Goal: Task Accomplishment & Management: Manage account settings

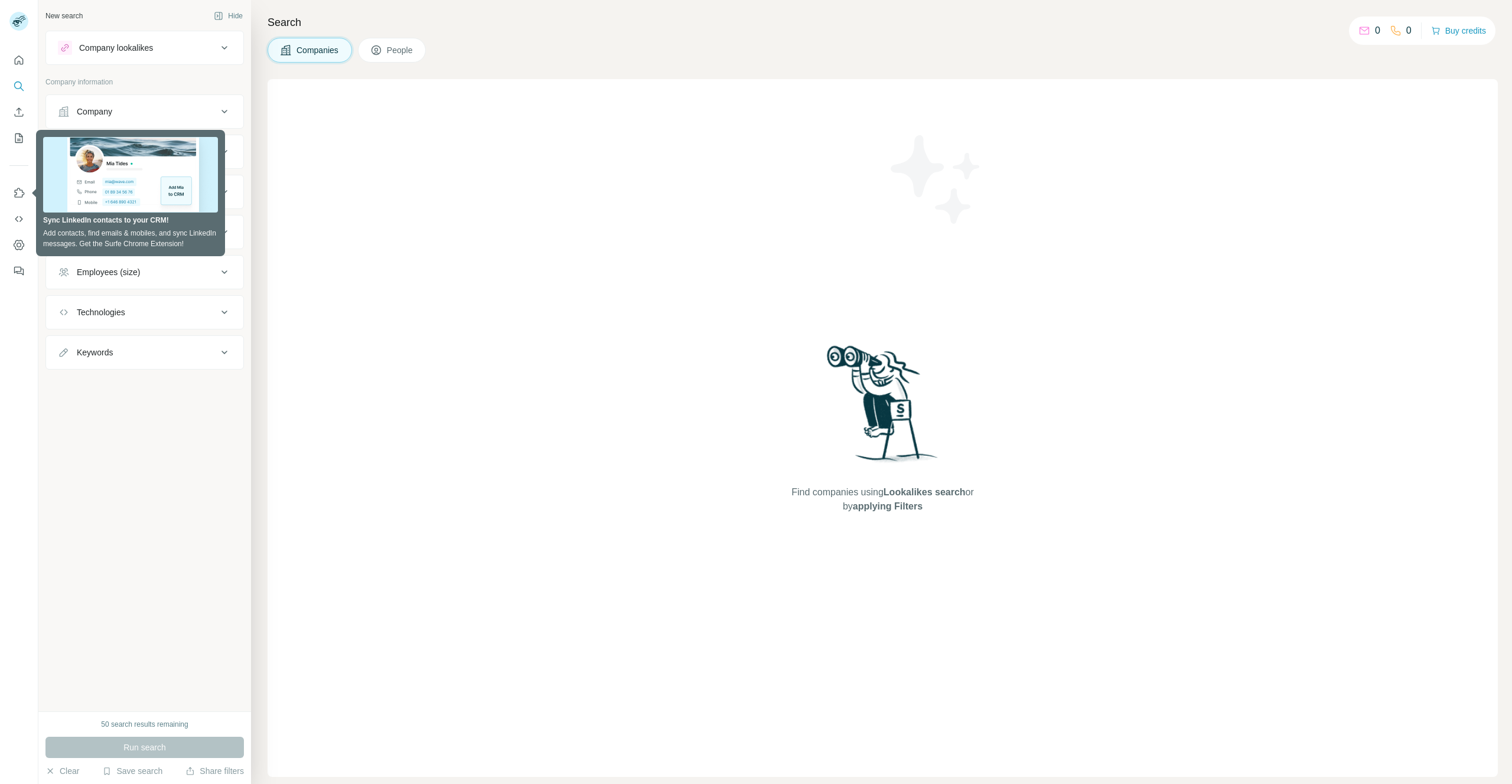
click at [400, 54] on span "People" at bounding box center [400, 51] width 27 height 12
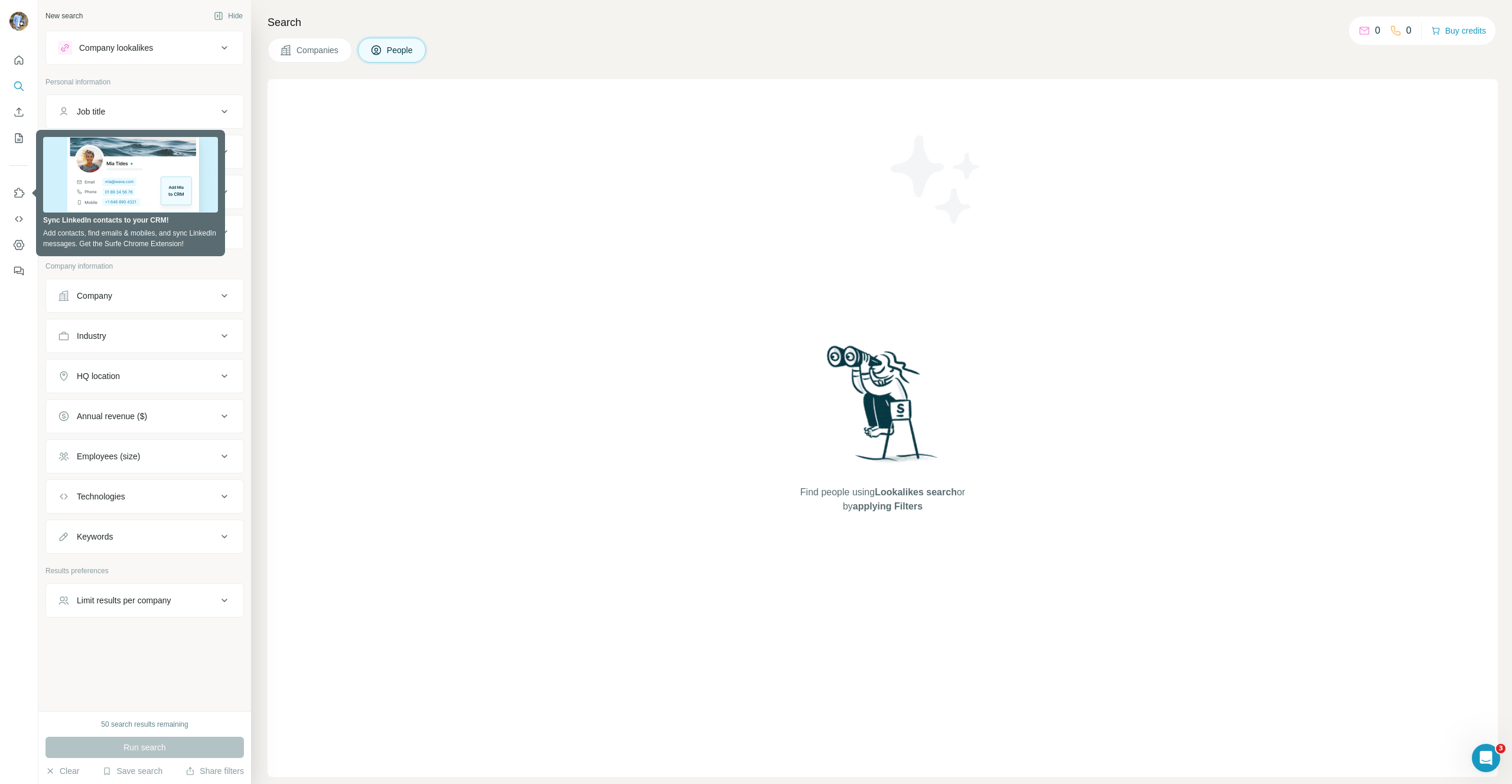
click at [351, 138] on div "Find people using Lookalikes search or by applying Filters" at bounding box center [883, 428] width 1230 height 698
click at [472, 175] on div "Find people using Lookalikes search or by applying Filters" at bounding box center [883, 428] width 1230 height 698
click at [119, 108] on div "Job title" at bounding box center [137, 112] width 159 height 12
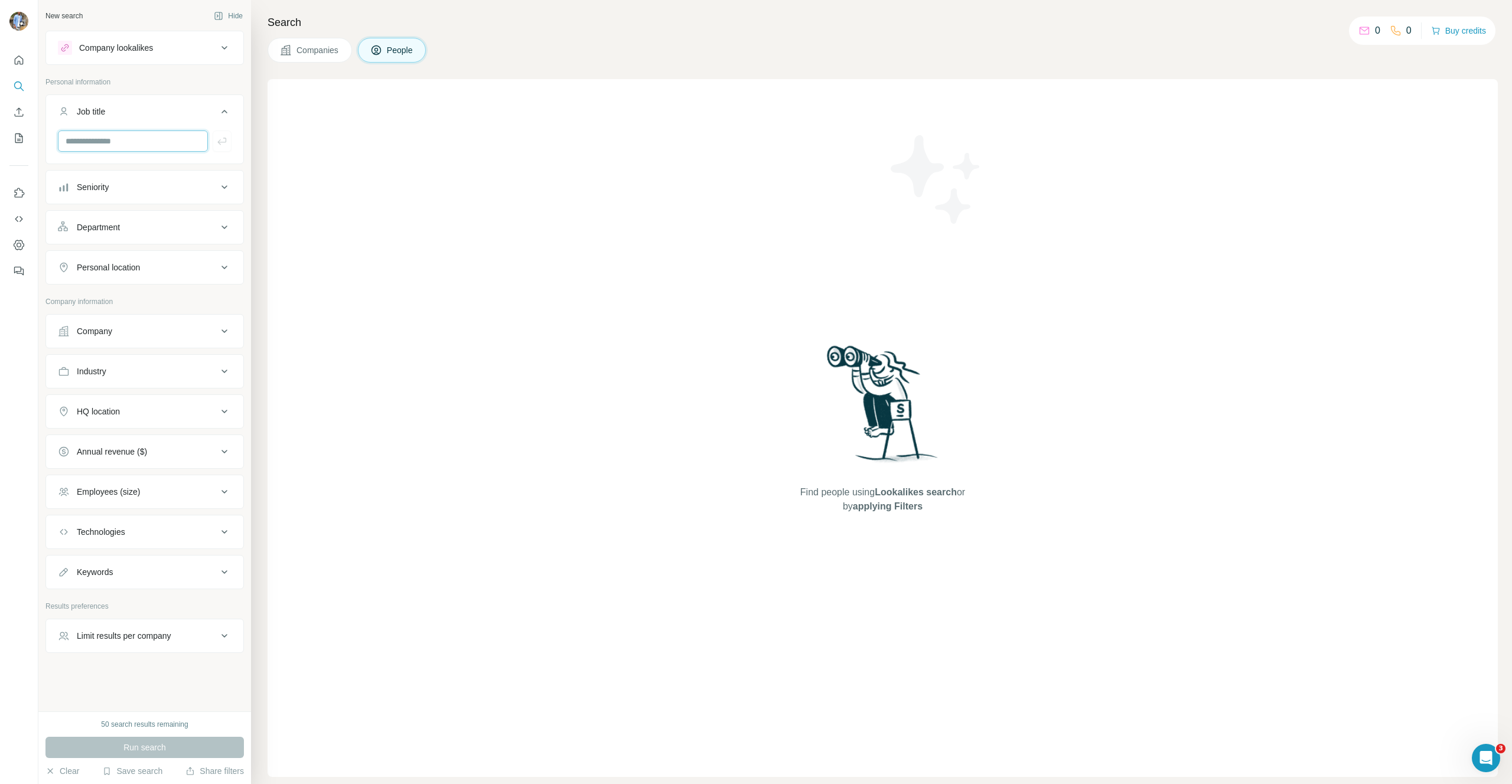
click at [105, 136] on input "text" at bounding box center [133, 141] width 150 height 21
click at [94, 195] on button "Seniority" at bounding box center [144, 187] width 198 height 28
click at [98, 321] on span "Manager" at bounding box center [91, 324] width 37 height 12
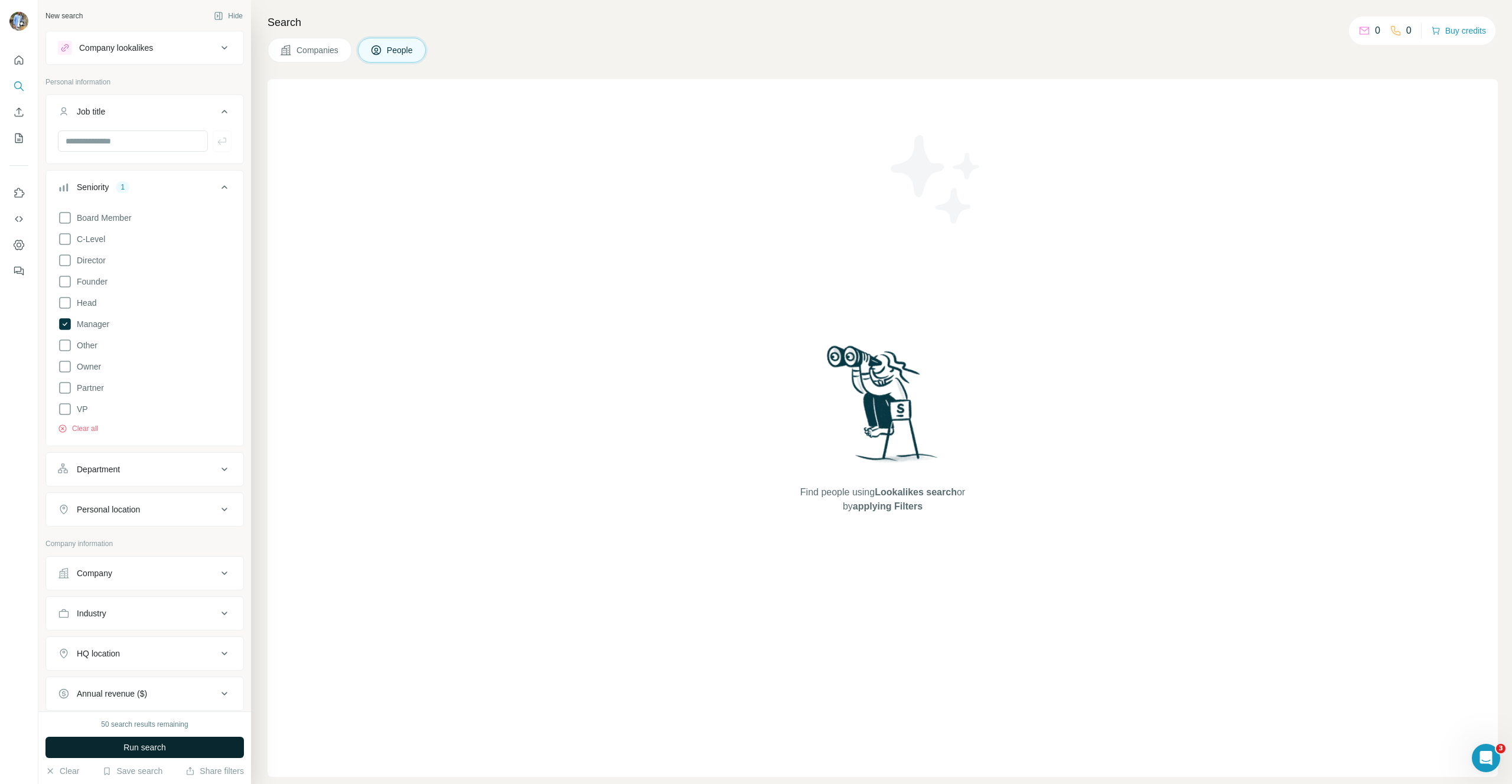
click at [142, 747] on span "Run search" at bounding box center [144, 747] width 43 height 12
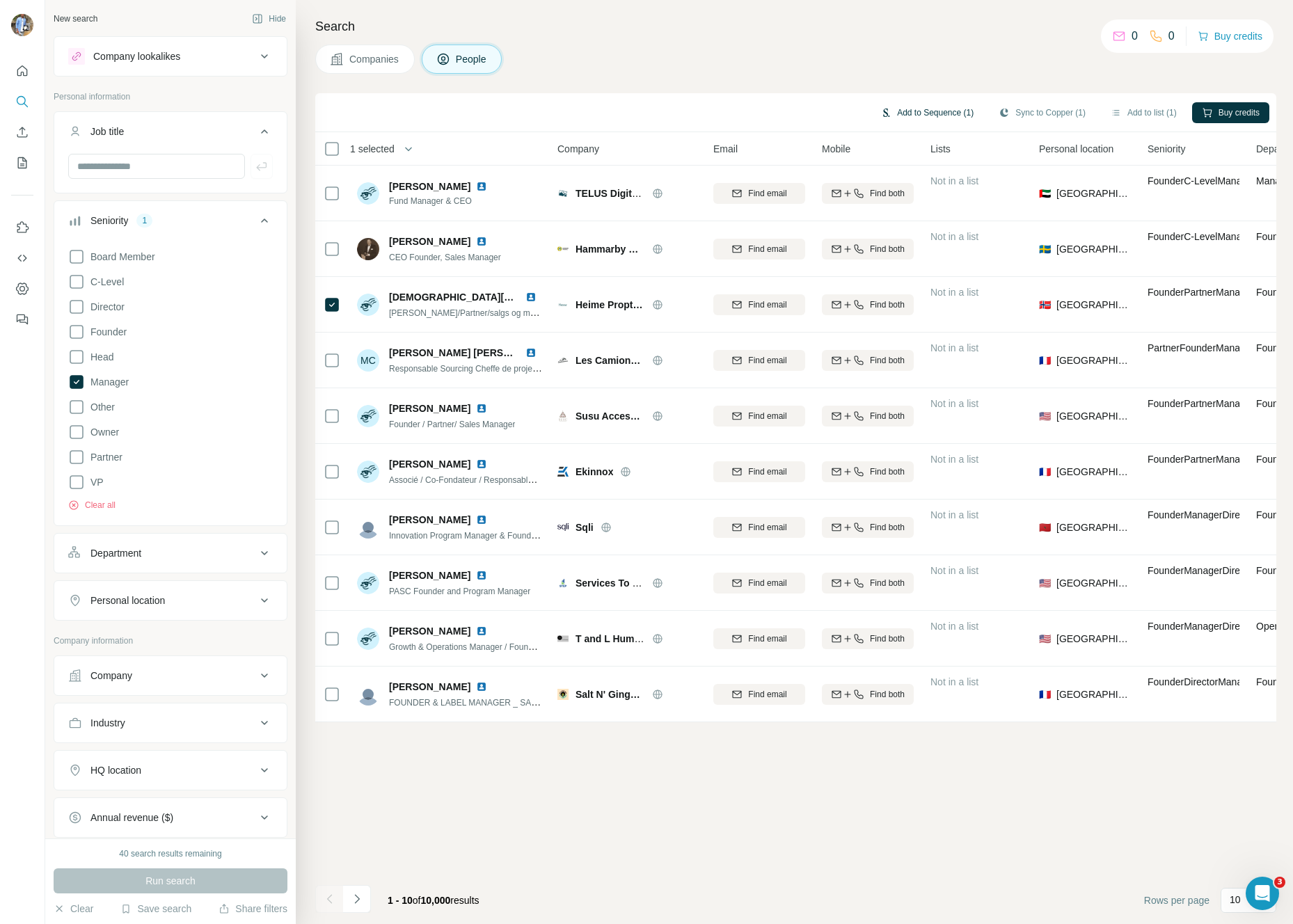
click at [916, 114] on button "Add to Sequence (1)" at bounding box center [927, 112] width 113 height 21
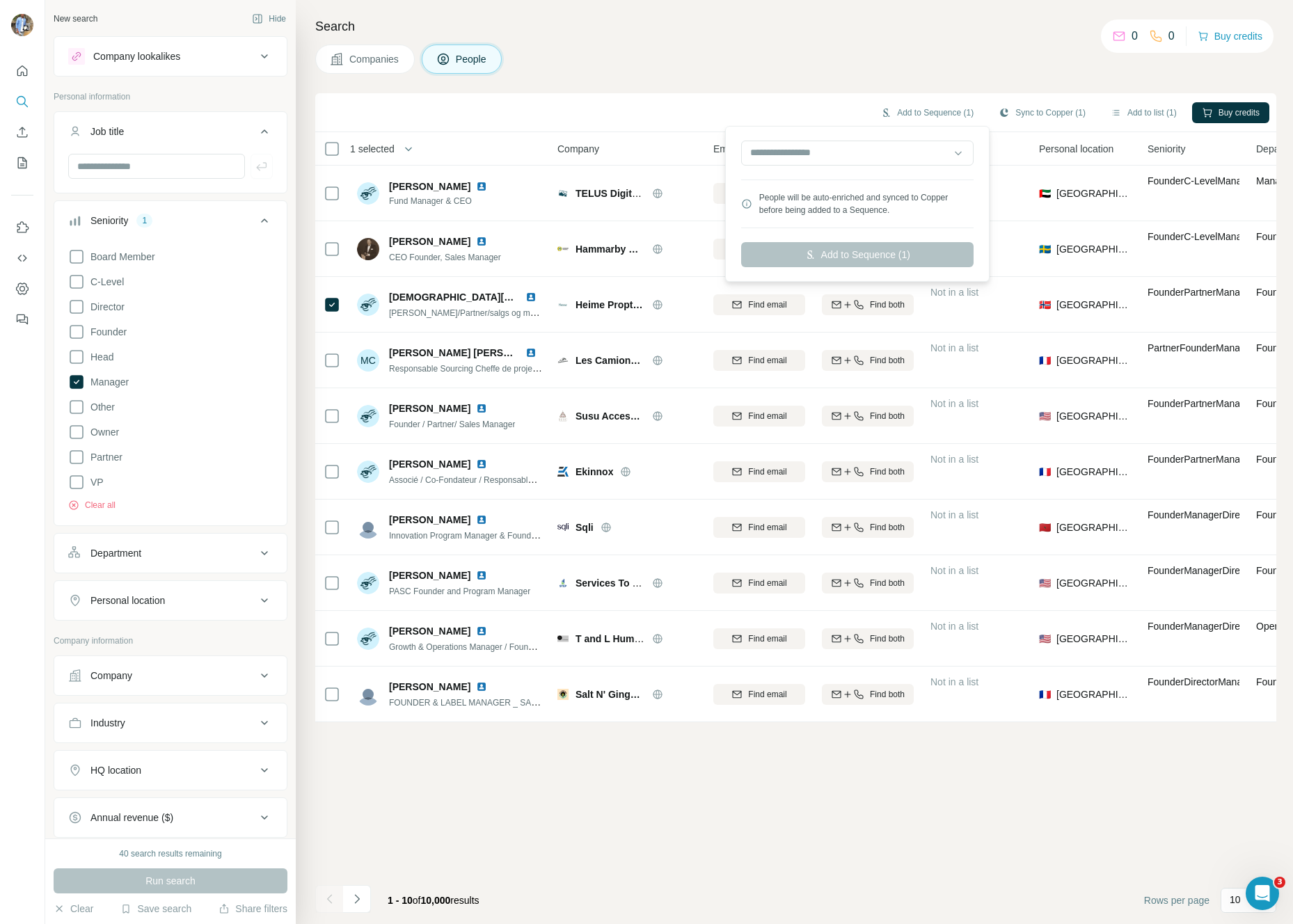
click at [815, 165] on div at bounding box center [858, 155] width 233 height 28
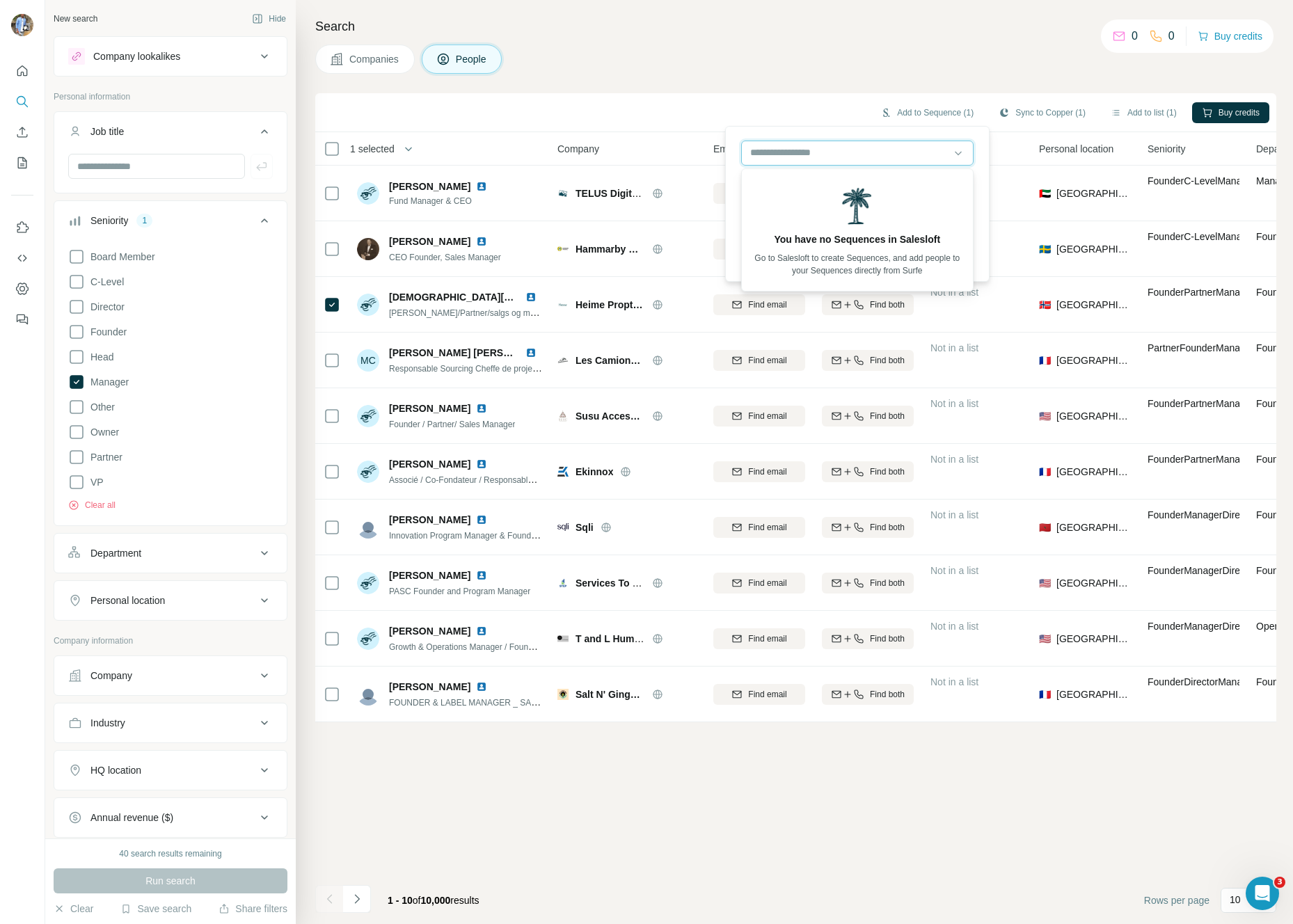
click at [808, 147] on input "text" at bounding box center [858, 153] width 233 height 25
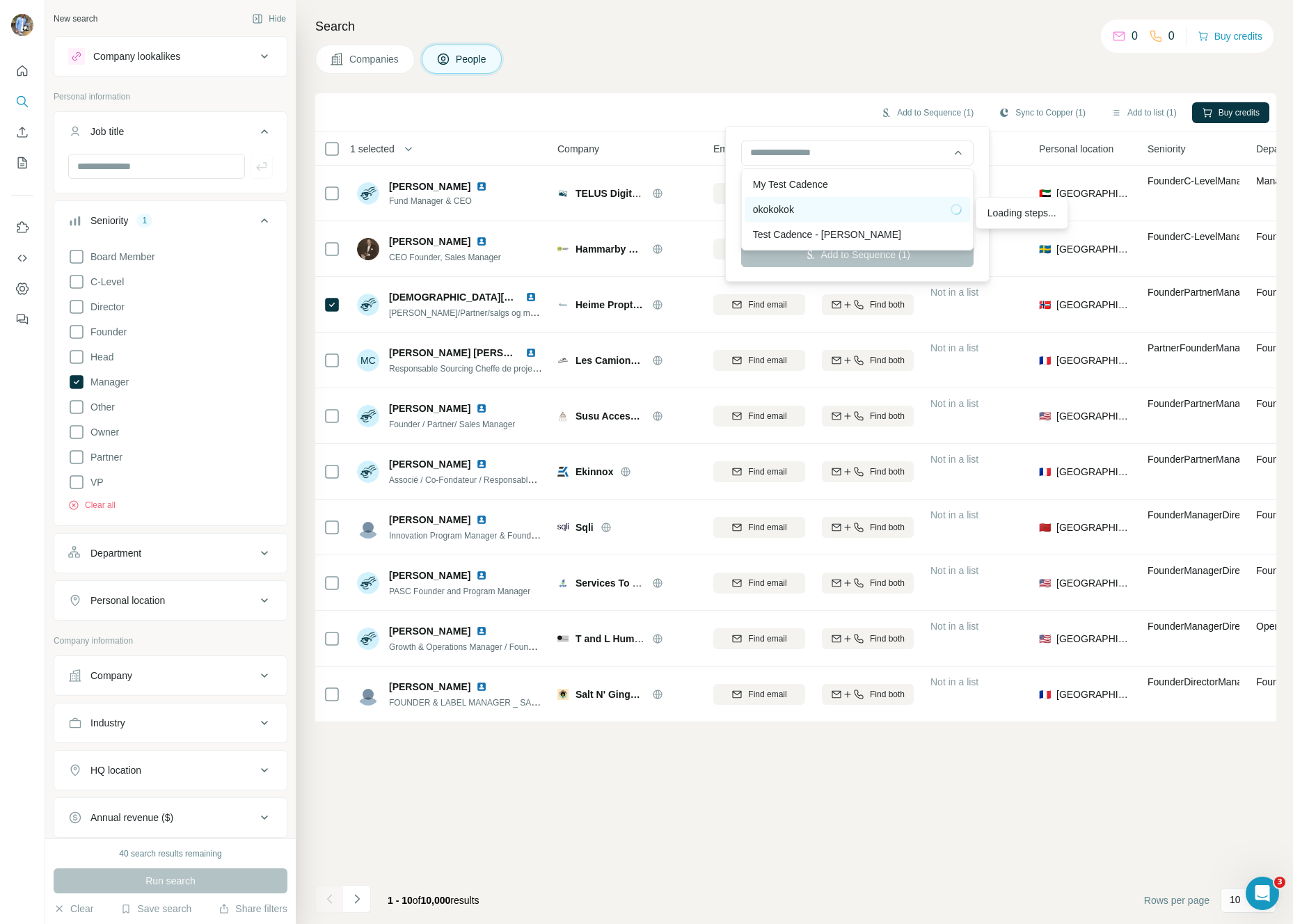
click at [807, 206] on div "okokokok" at bounding box center [858, 210] width 209 height 14
type input "**********"
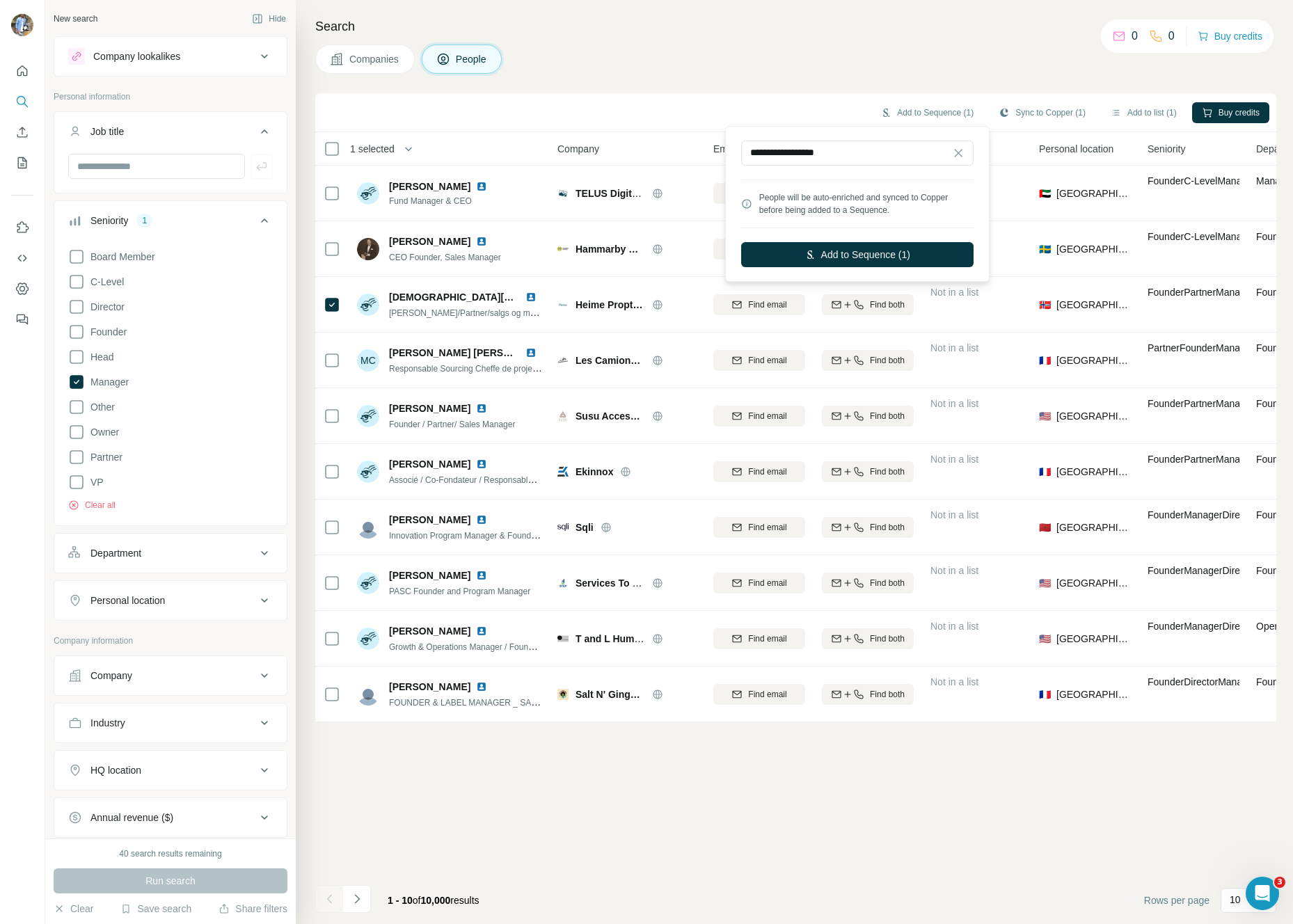
click at [910, 131] on div "**********" at bounding box center [857, 203] width 258 height 149
click at [849, 247] on button "Add to Sequence (1)" at bounding box center [858, 254] width 233 height 25
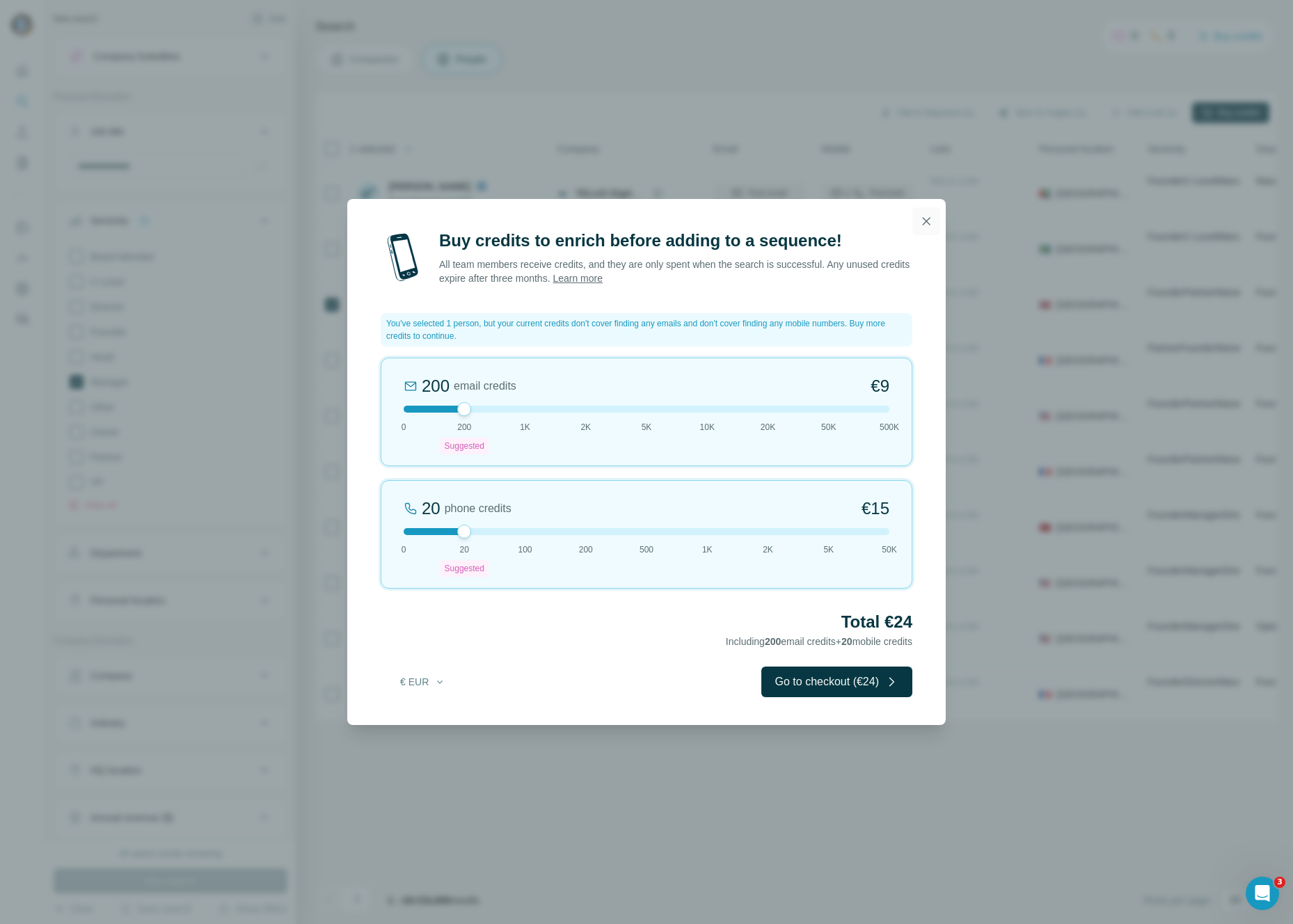
click at [930, 234] on button "button" at bounding box center [926, 221] width 28 height 28
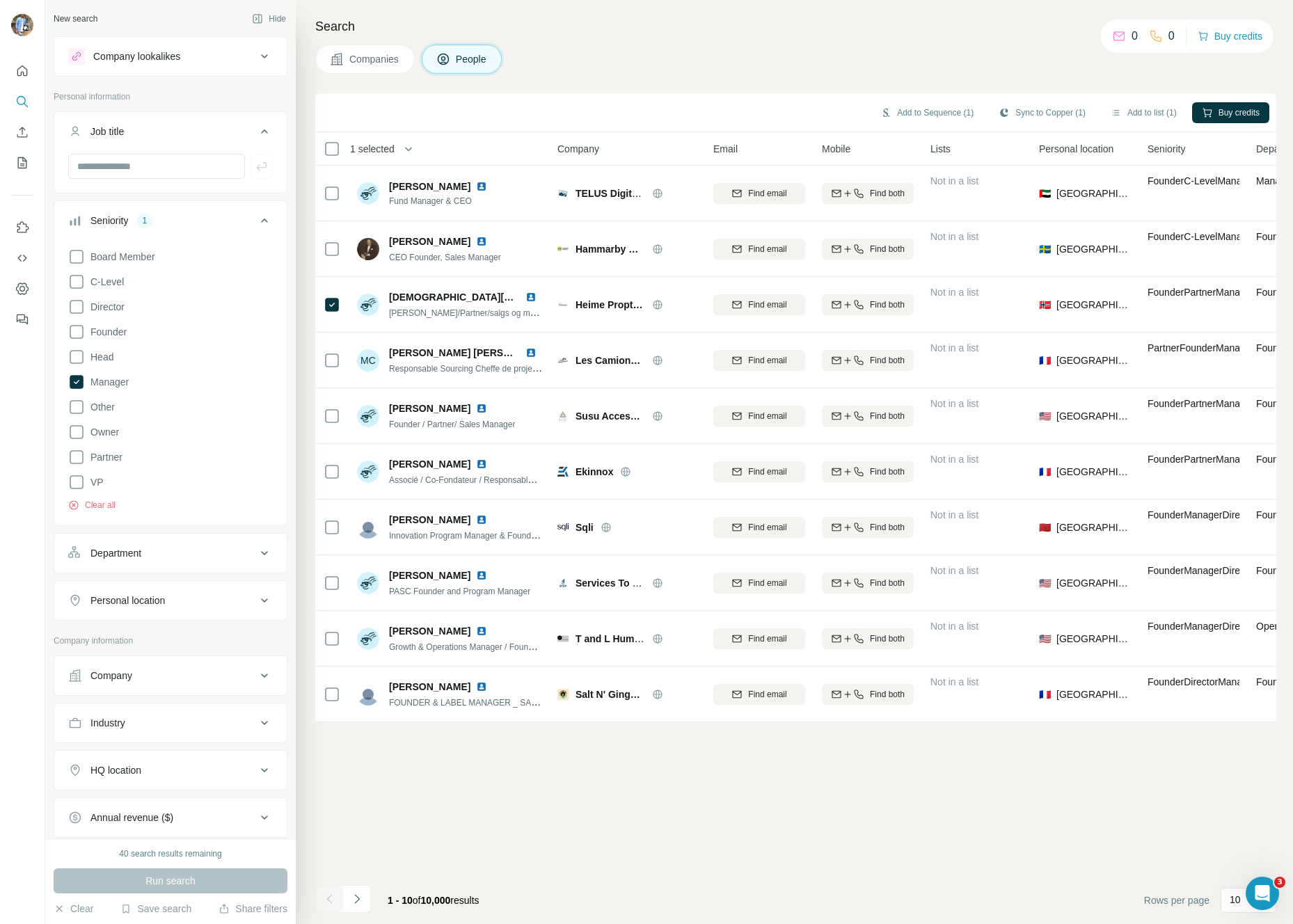
click at [108, 136] on div "Job title" at bounding box center [107, 131] width 33 height 14
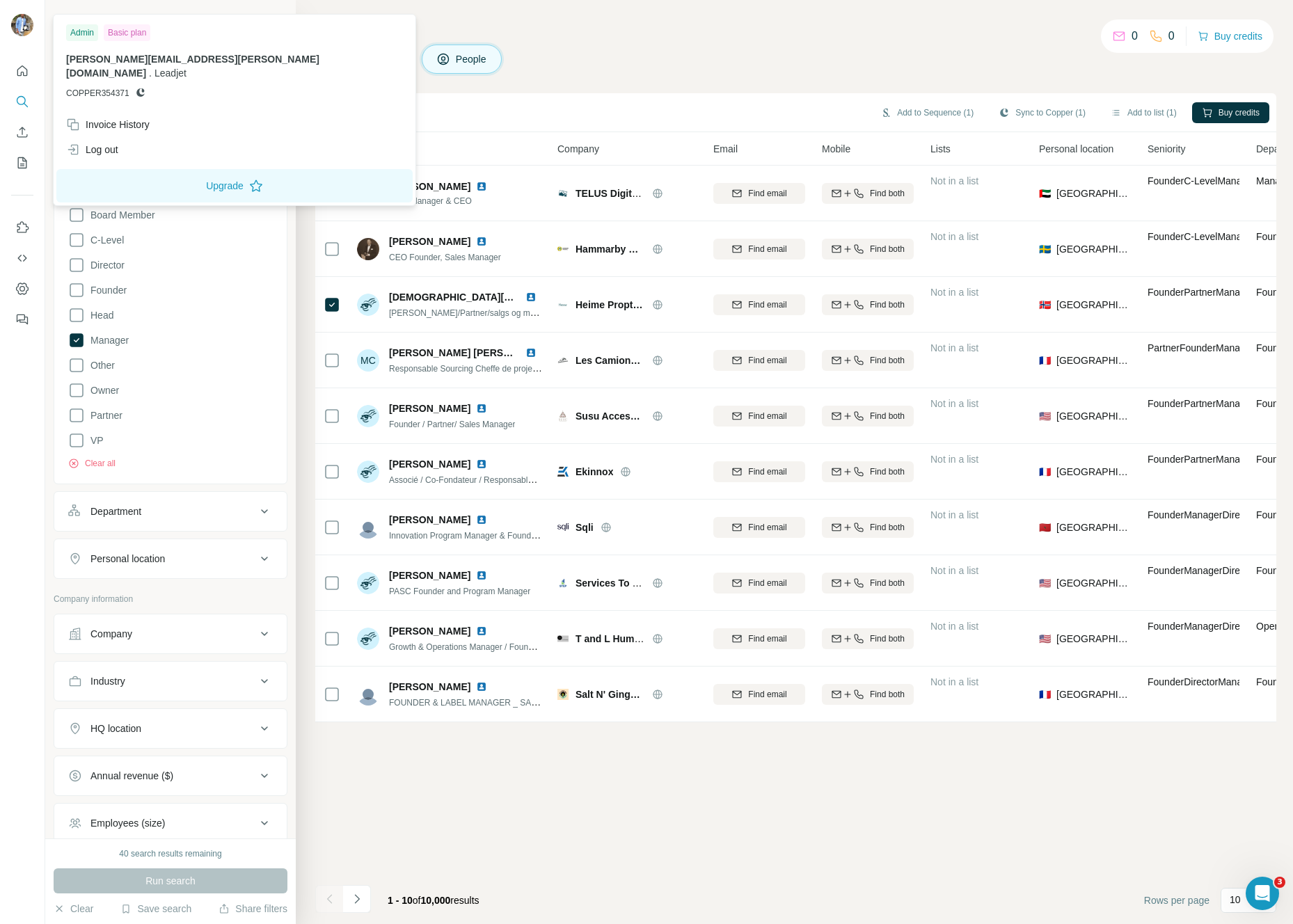
click at [108, 148] on div "Admin Basic plan [PERSON_NAME][EMAIL_ADDRESS][PERSON_NAME][DOMAIN_NAME] . Leadj…" at bounding box center [234, 110] width 357 height 185
click at [108, 143] on div "Log out" at bounding box center [93, 150] width 53 height 14
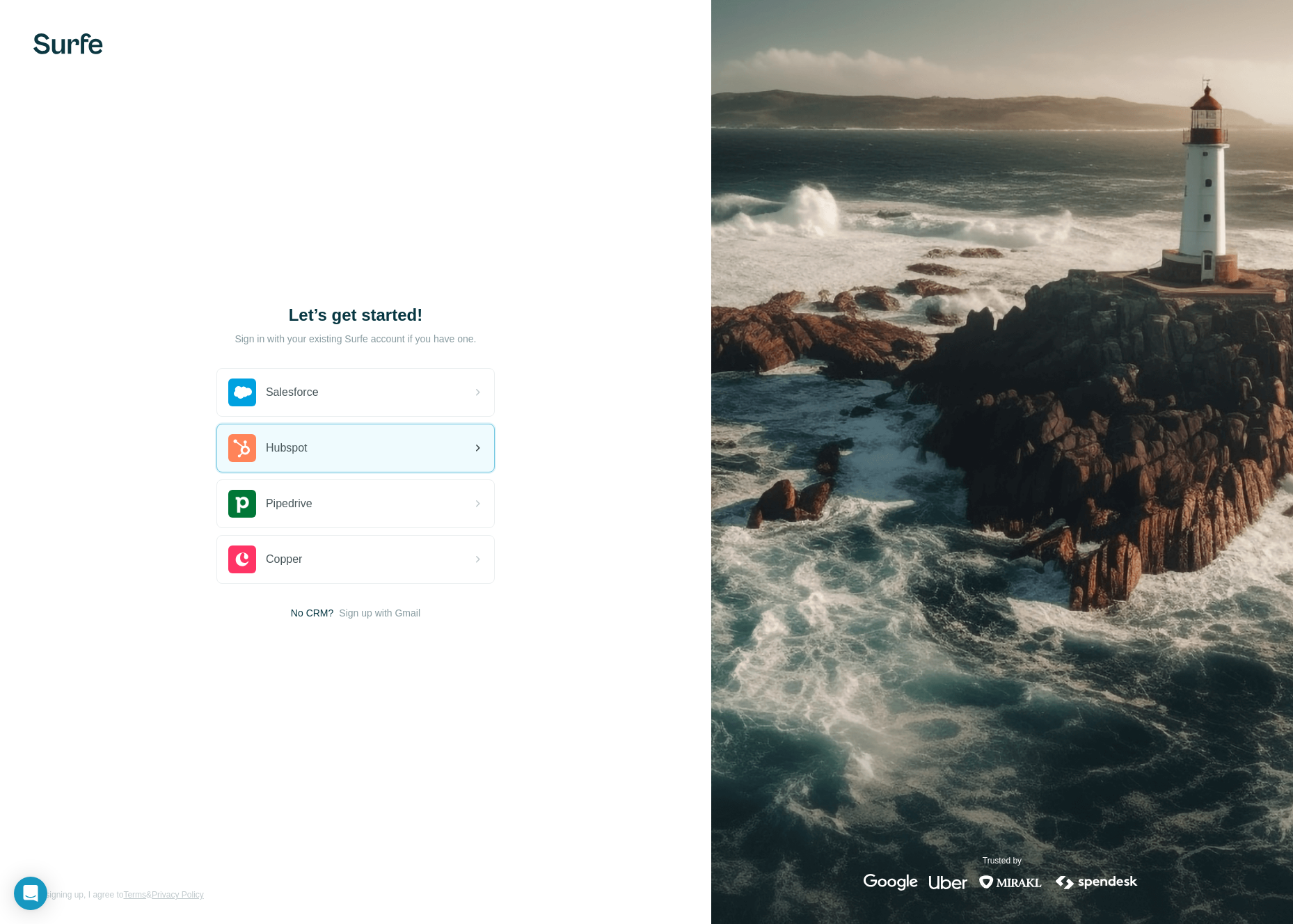
click at [299, 433] on div "Hubspot" at bounding box center [356, 448] width 277 height 47
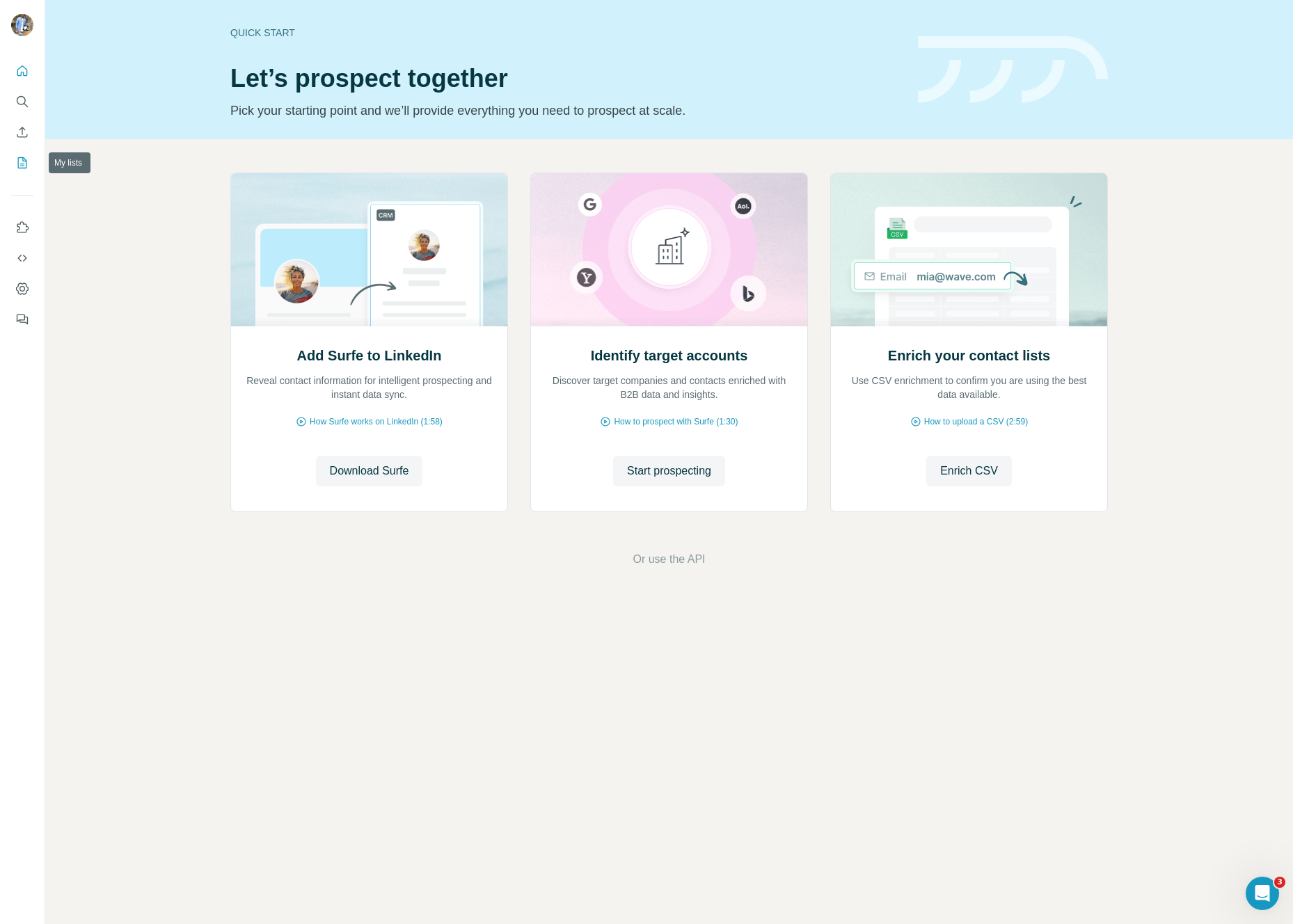
click at [26, 169] on icon "My lists" at bounding box center [22, 163] width 14 height 14
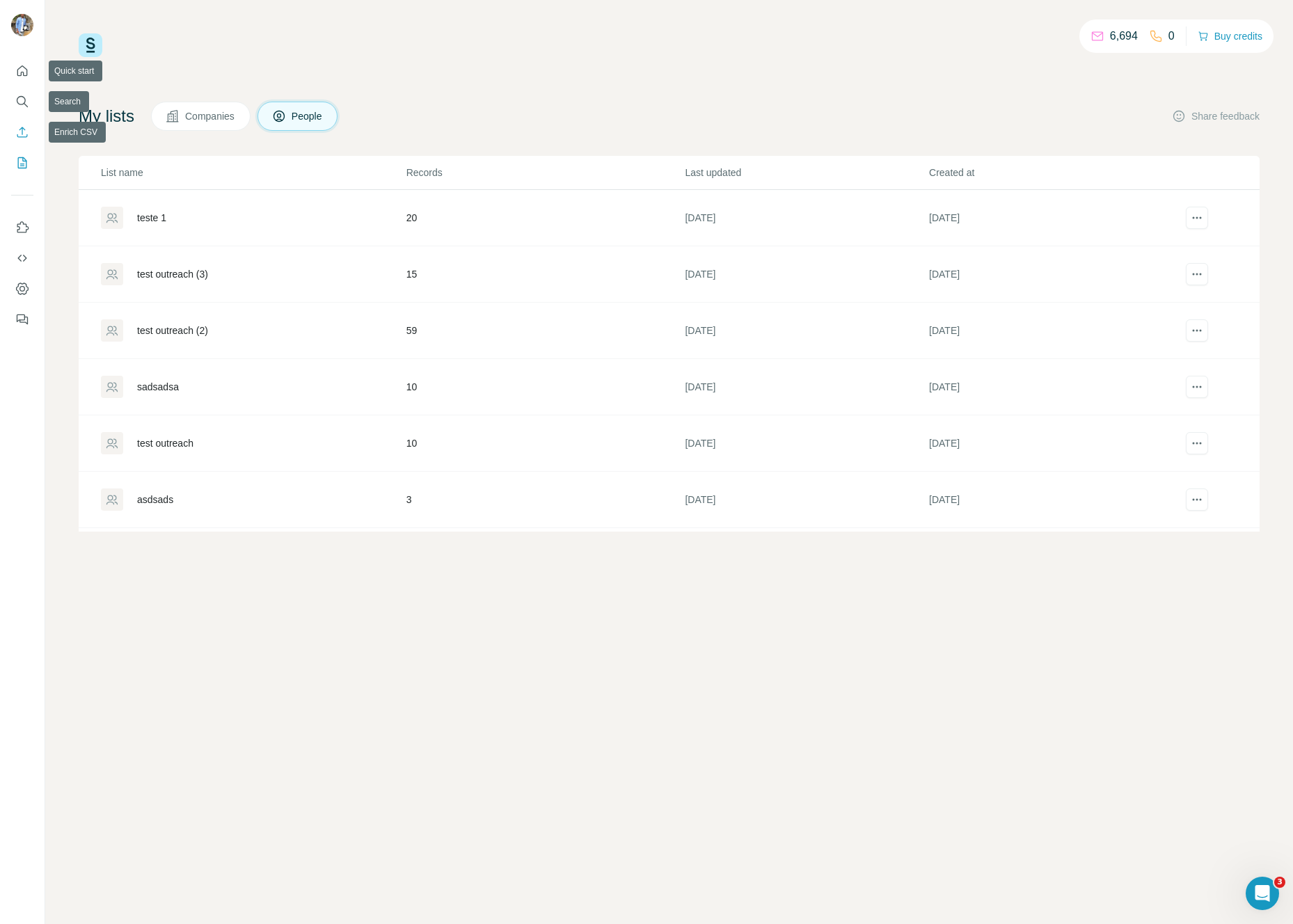
click at [26, 138] on icon "Enrich CSV" at bounding box center [22, 132] width 14 height 14
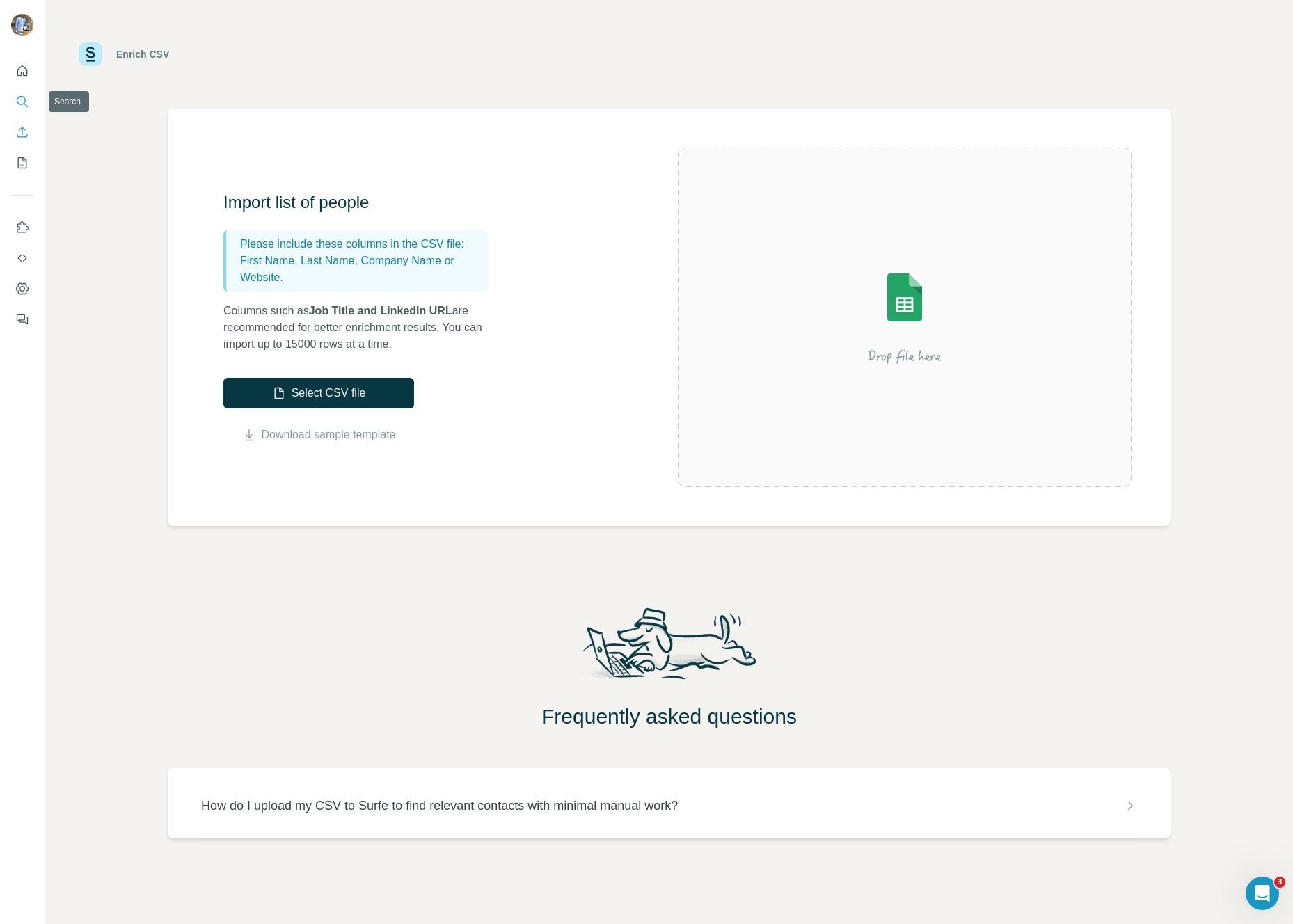
click at [24, 104] on icon "Search" at bounding box center [26, 104] width 4 height 4
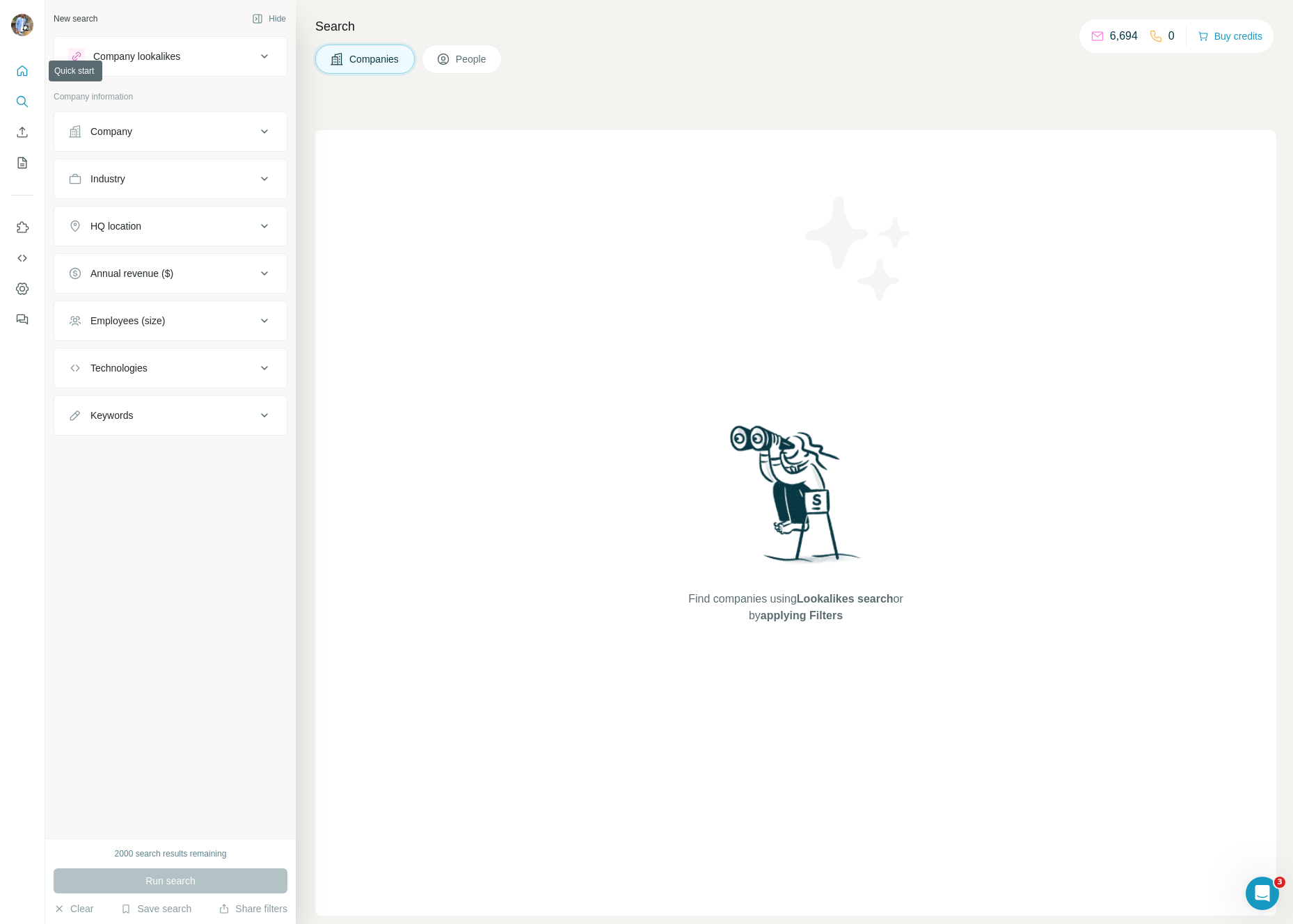
click at [19, 73] on icon "Quick start" at bounding box center [22, 71] width 14 height 14
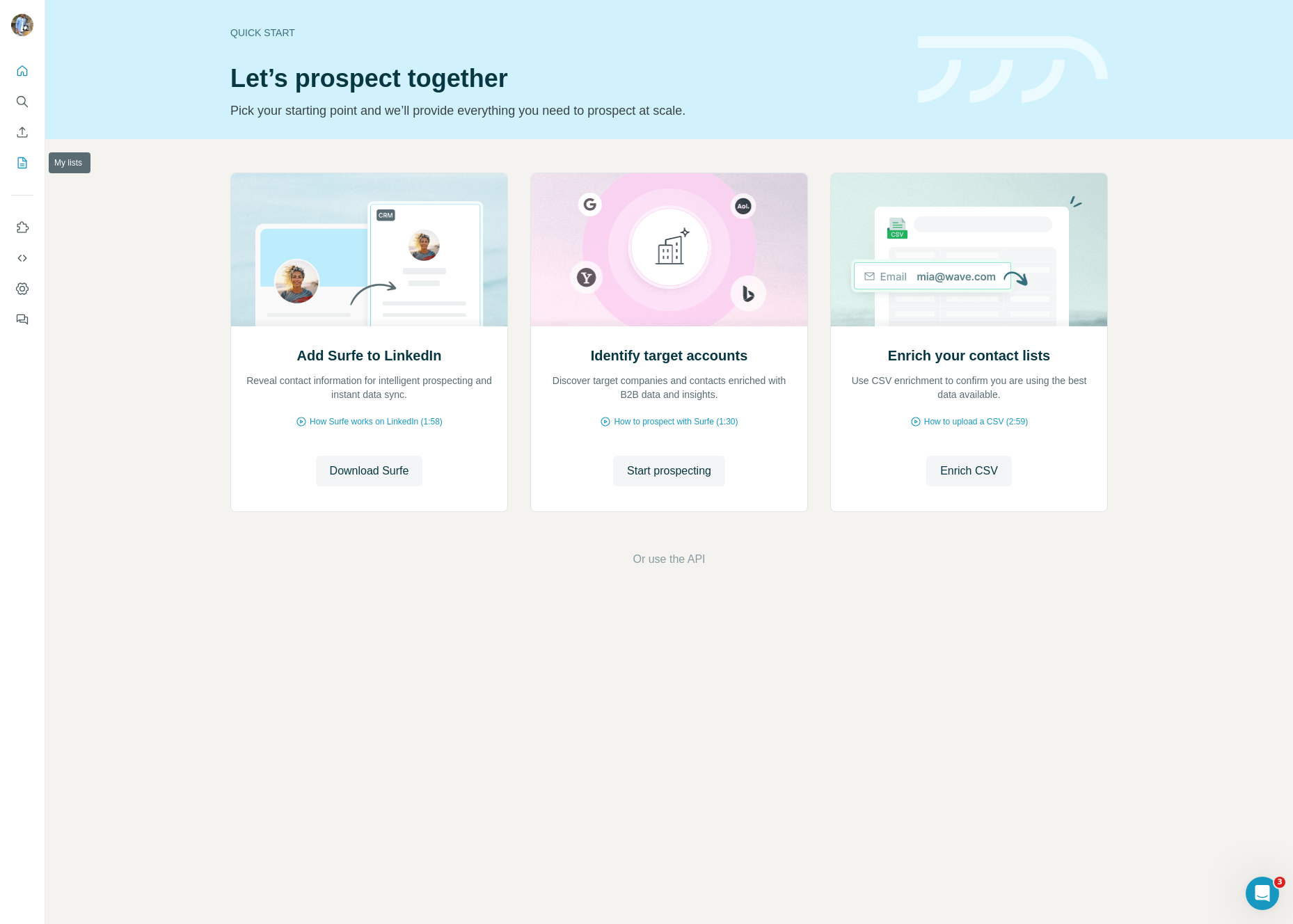
click at [26, 165] on icon "My lists" at bounding box center [22, 162] width 9 height 11
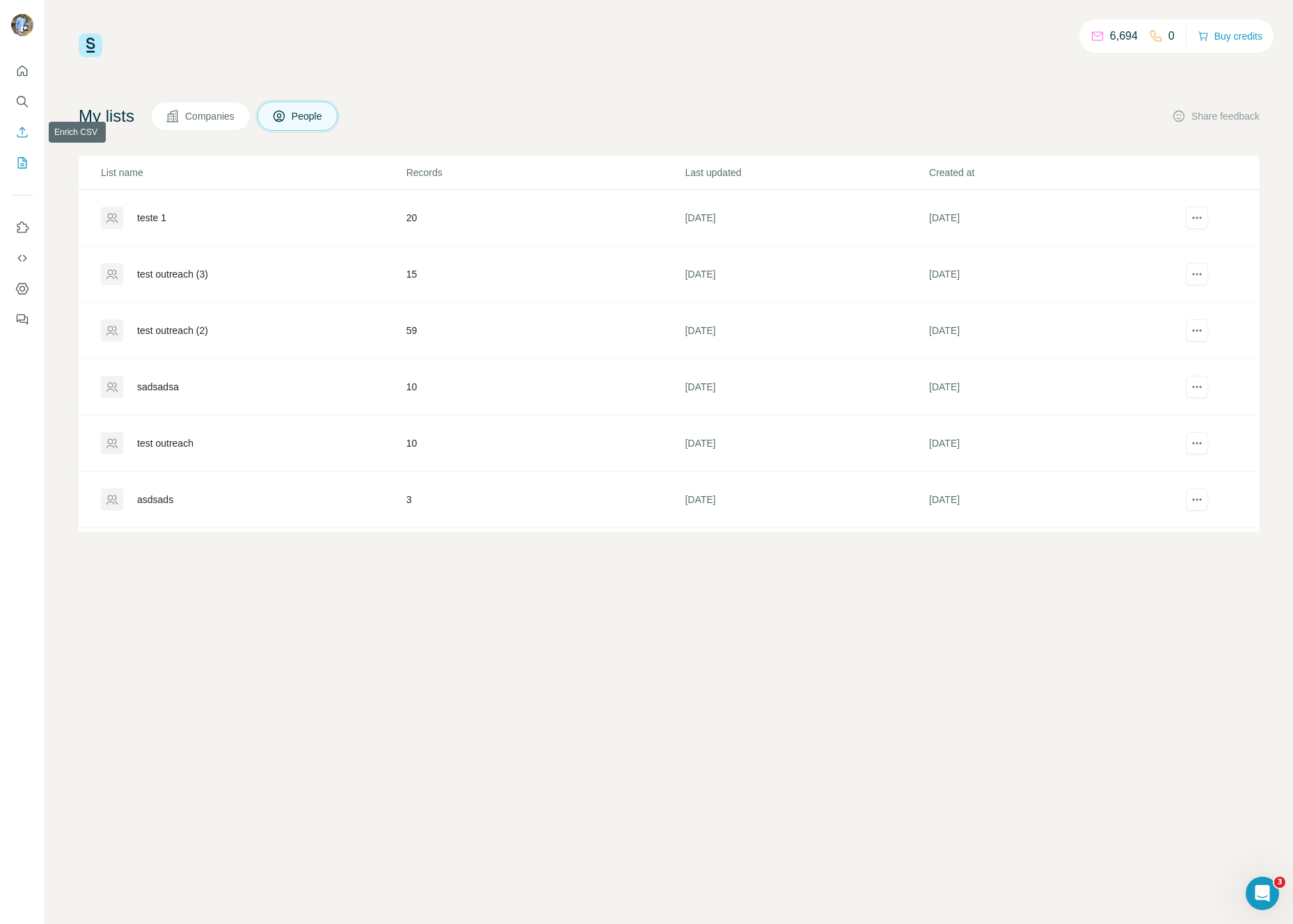
click at [25, 130] on icon "Enrich CSV" at bounding box center [22, 132] width 14 height 14
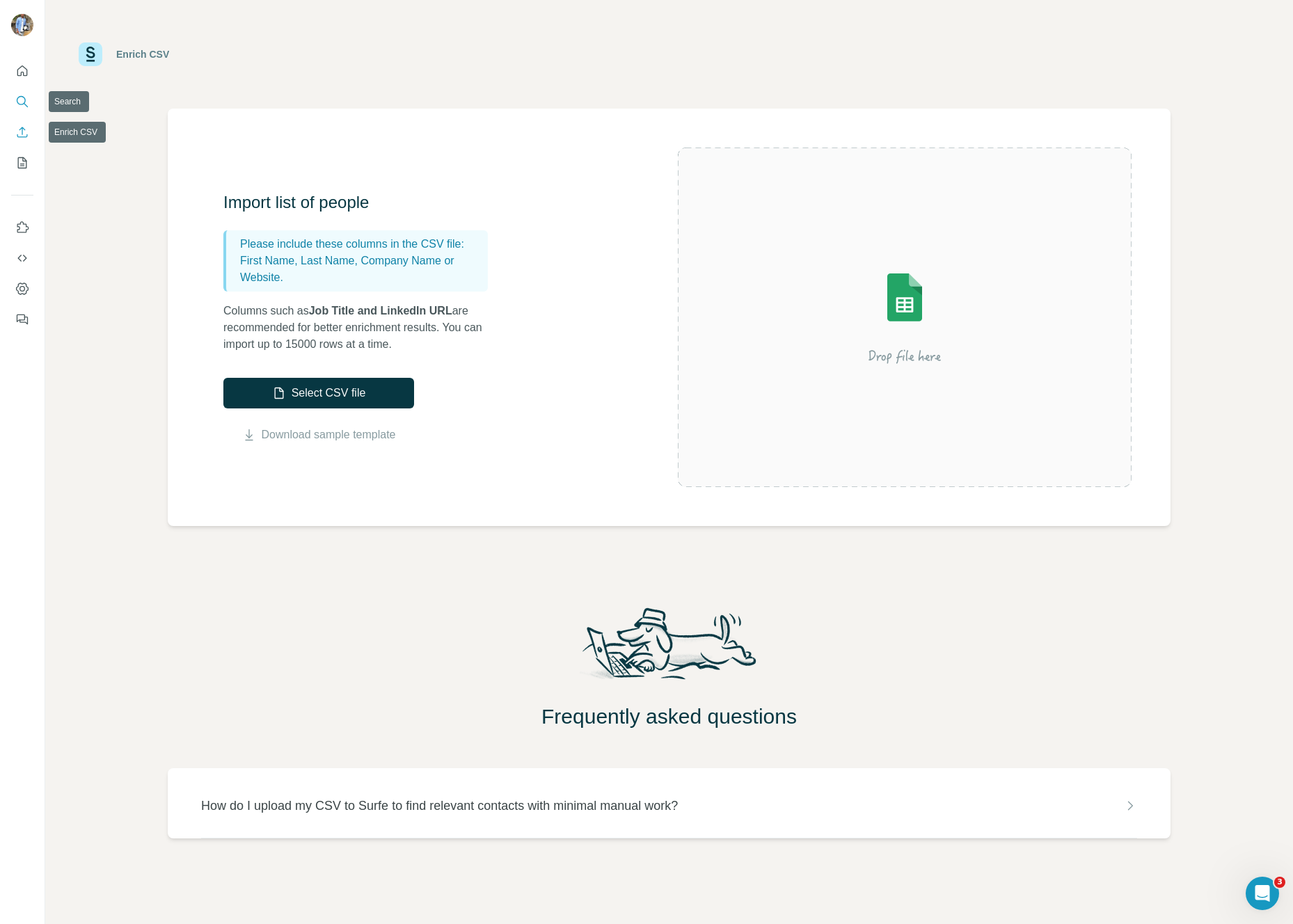
click at [26, 104] on icon "Search" at bounding box center [22, 101] width 14 height 14
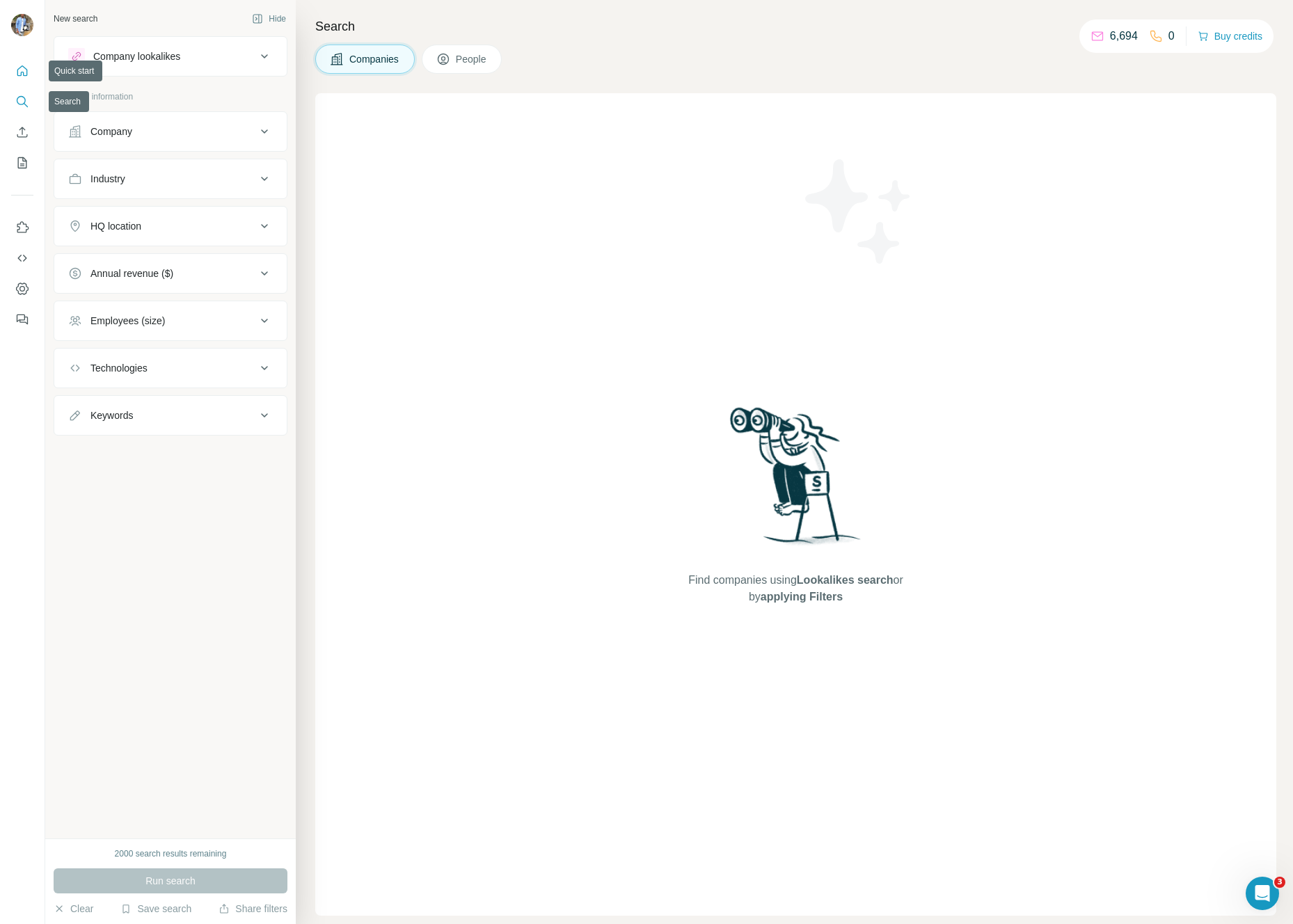
click at [22, 77] on icon "Quick start" at bounding box center [22, 71] width 14 height 14
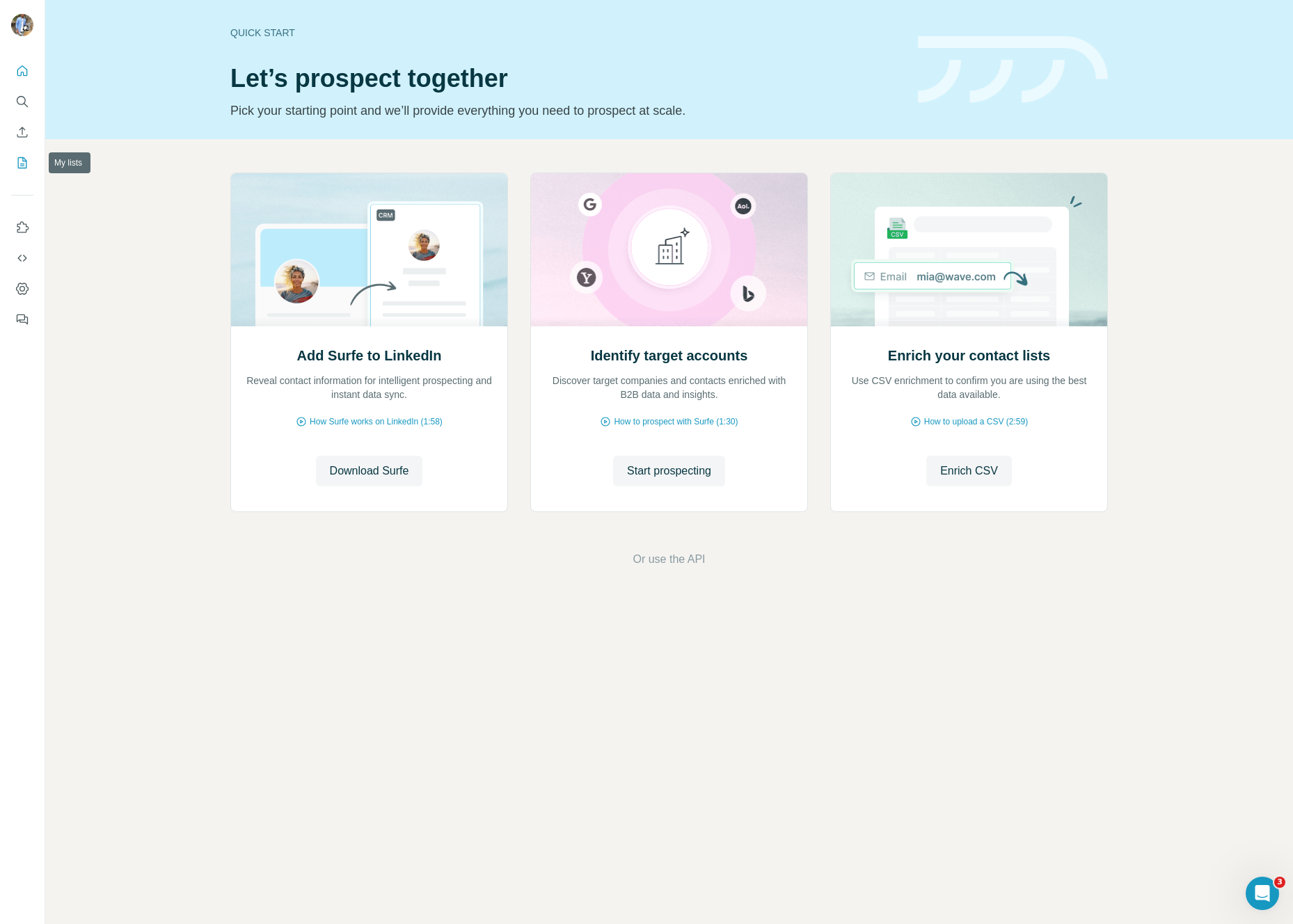
click at [26, 166] on icon "My lists" at bounding box center [22, 163] width 14 height 14
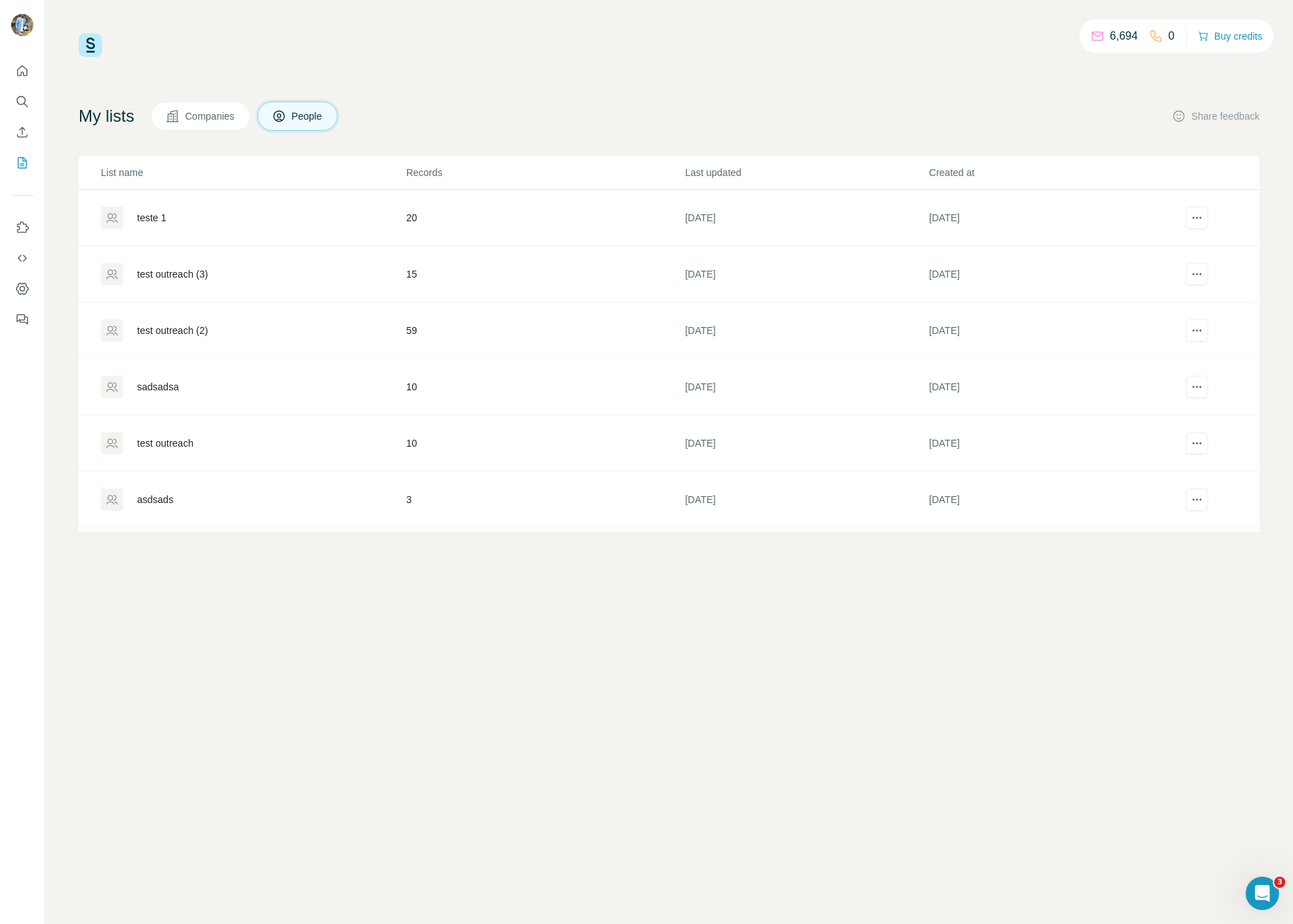
click at [171, 280] on div "test outreach (3)" at bounding box center [172, 274] width 71 height 14
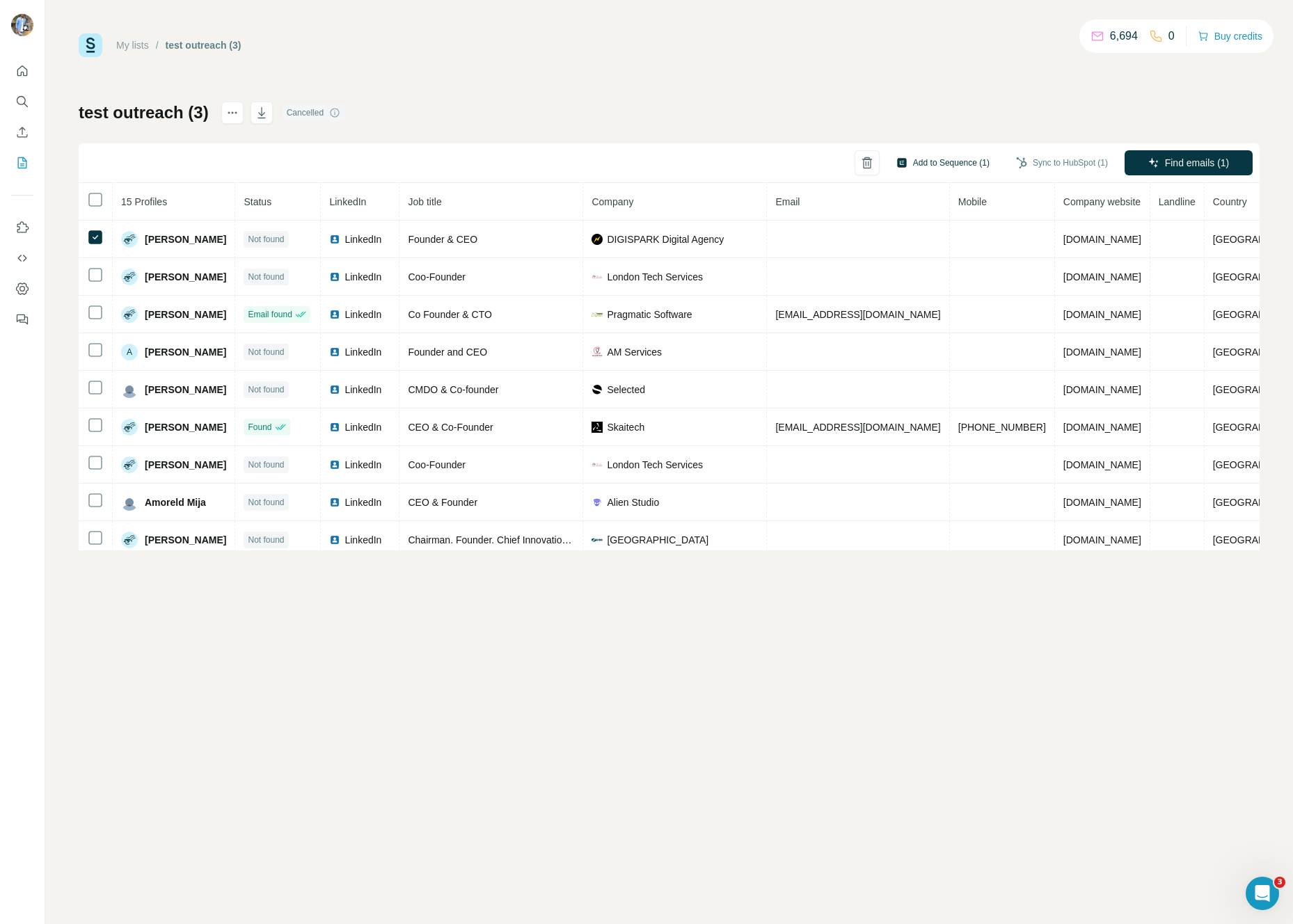
click at [927, 164] on button "Add to Sequence (1)" at bounding box center [943, 162] width 113 height 21
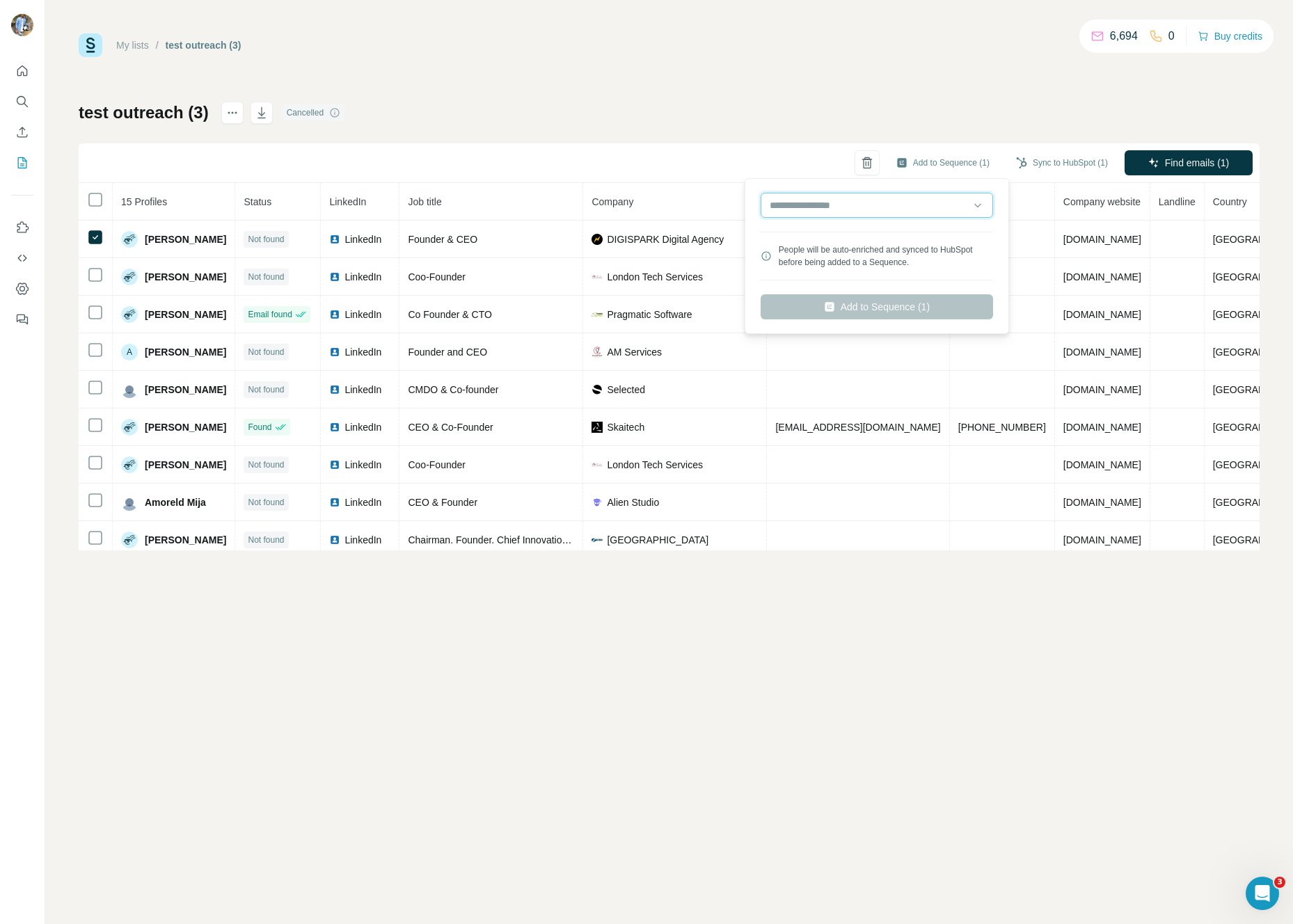
click at [832, 209] on input "text" at bounding box center [877, 205] width 233 height 25
click at [835, 264] on div "okokokok" at bounding box center [877, 261] width 226 height 25
type input "********"
click at [899, 312] on button "Add to Sequence (1)" at bounding box center [877, 307] width 233 height 25
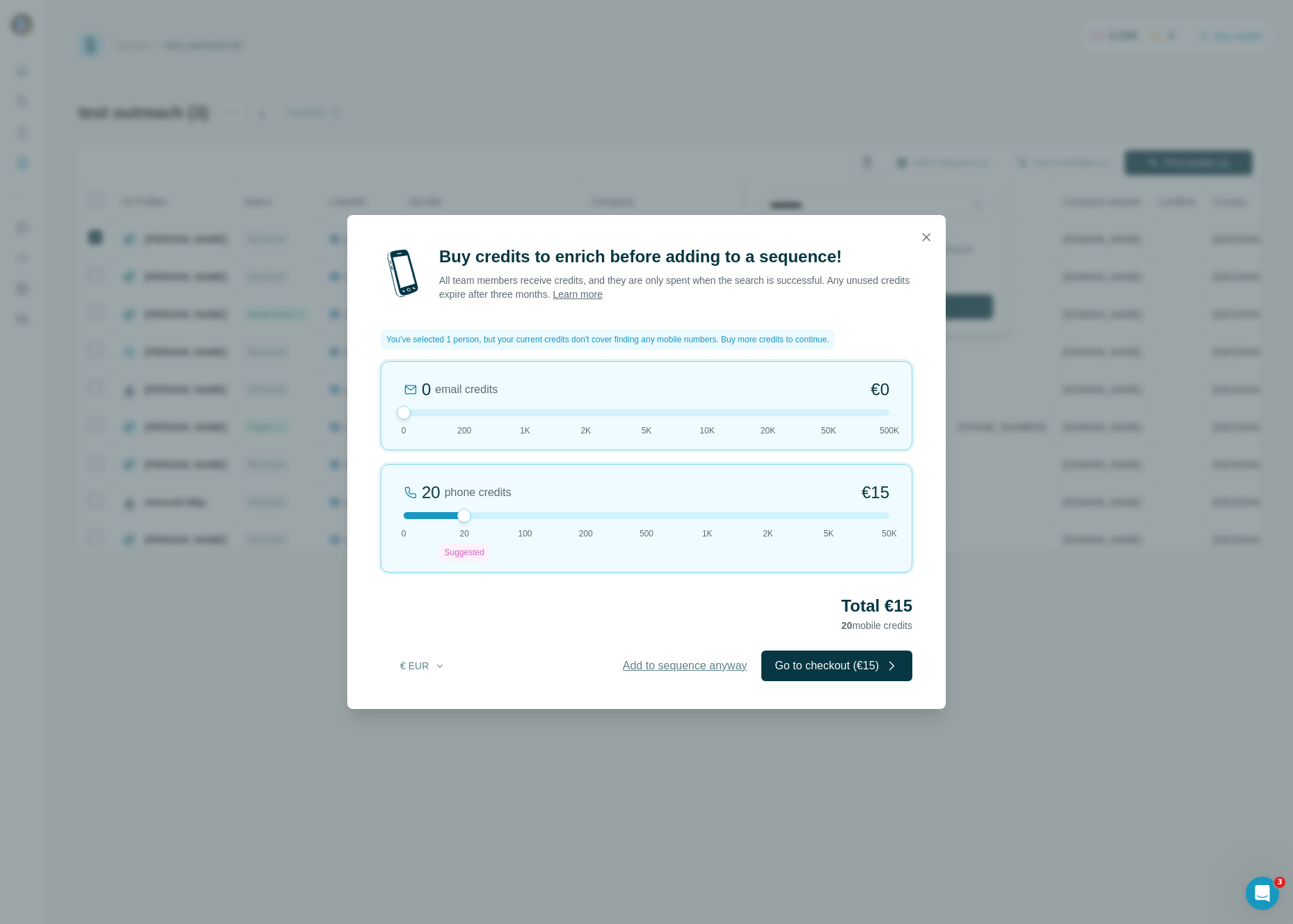
click at [674, 661] on span "Add to sequence anyway" at bounding box center [685, 667] width 125 height 17
